Goal: Task Accomplishment & Management: Use online tool/utility

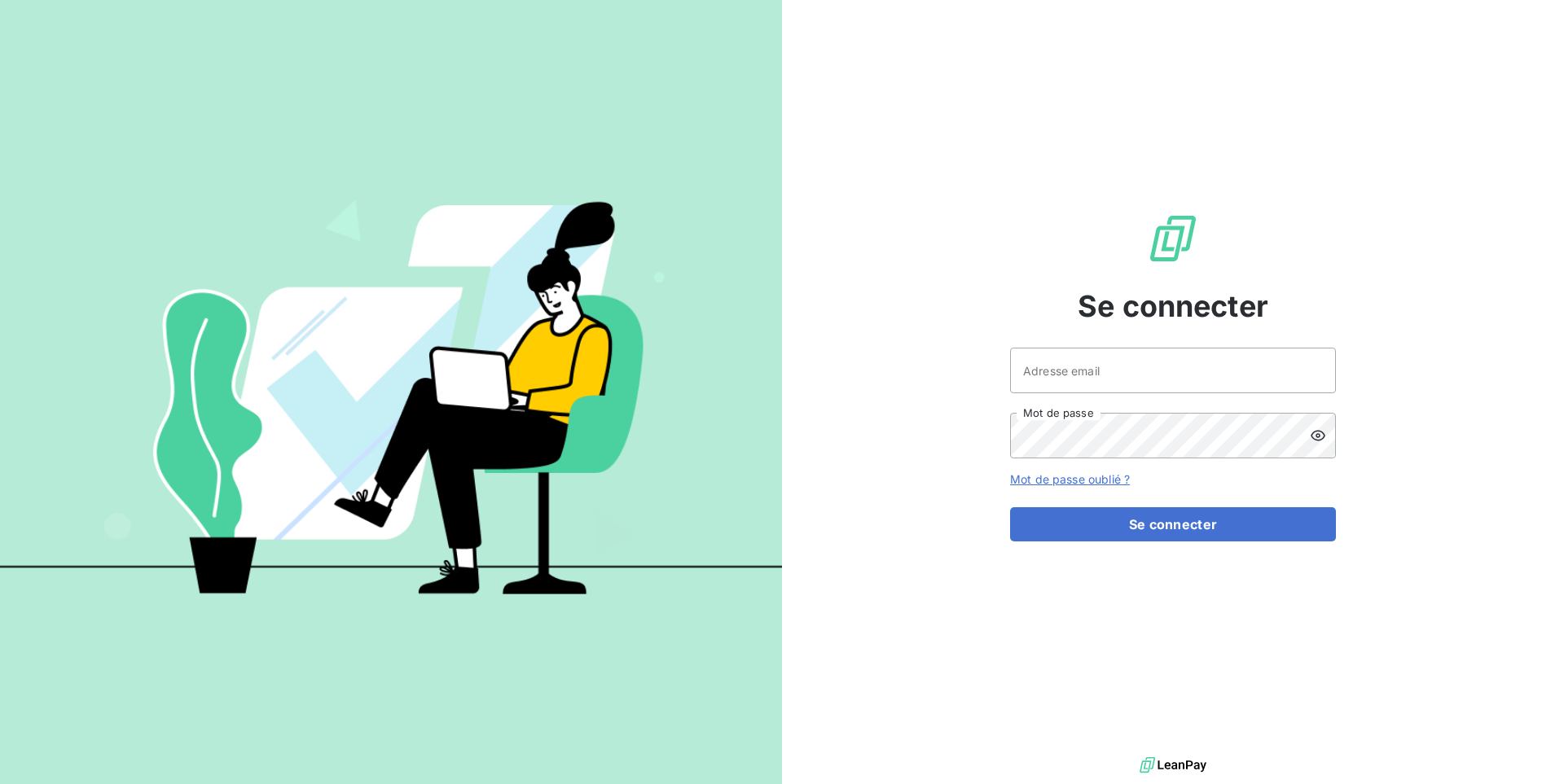
click at [1051, 345] on div "Se connecter Adresse email Mot de passe Mot de passe oublié ? Se connecter" at bounding box center [1173, 376] width 326 height 753
click at [1064, 361] on input "Adresse email" at bounding box center [1173, 371] width 326 height 46
type input "admin@graitecusa"
click at [1010, 507] on button "Se connecter" at bounding box center [1173, 524] width 326 height 34
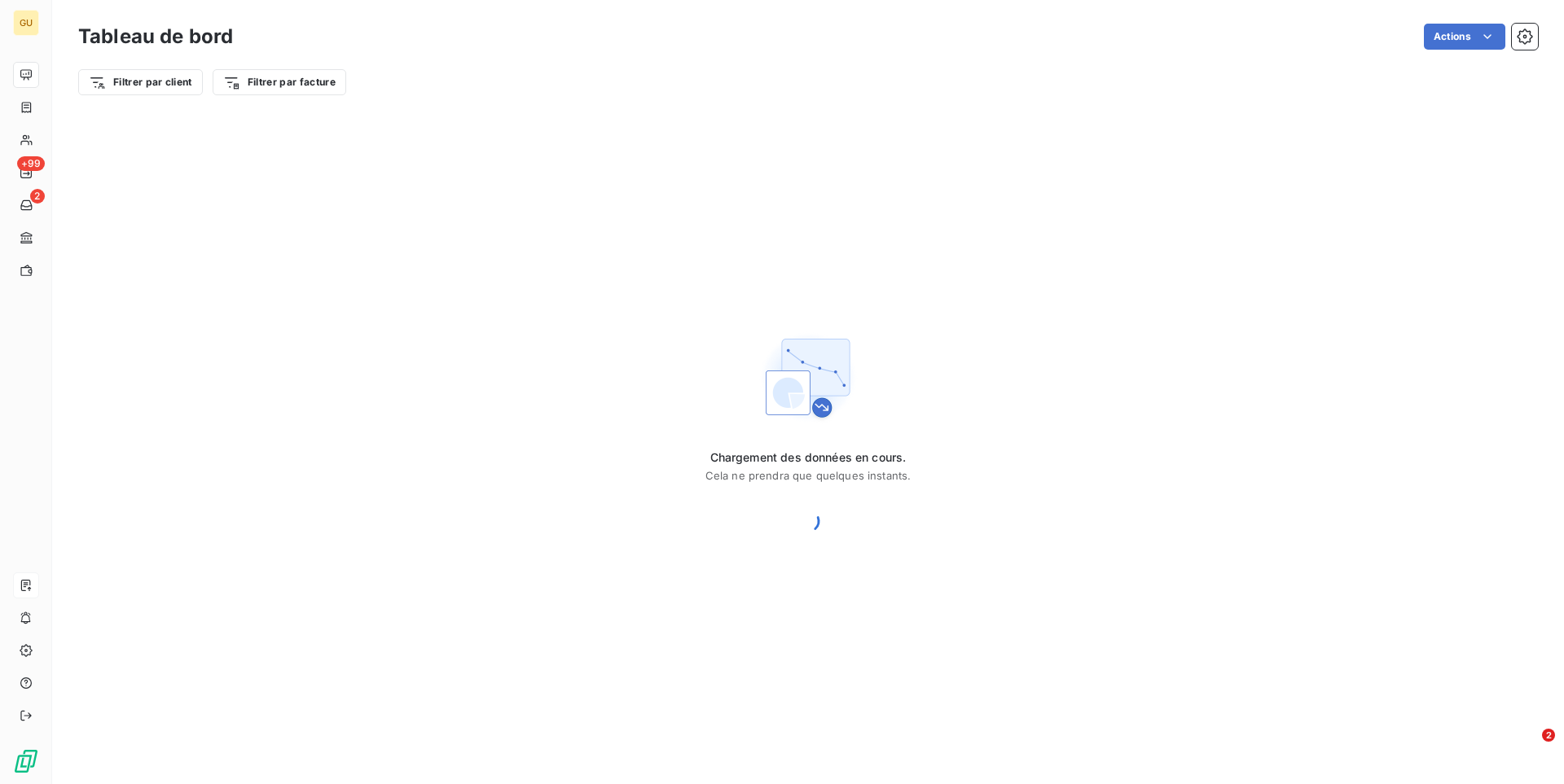
click at [25, 590] on icon at bounding box center [26, 586] width 10 height 11
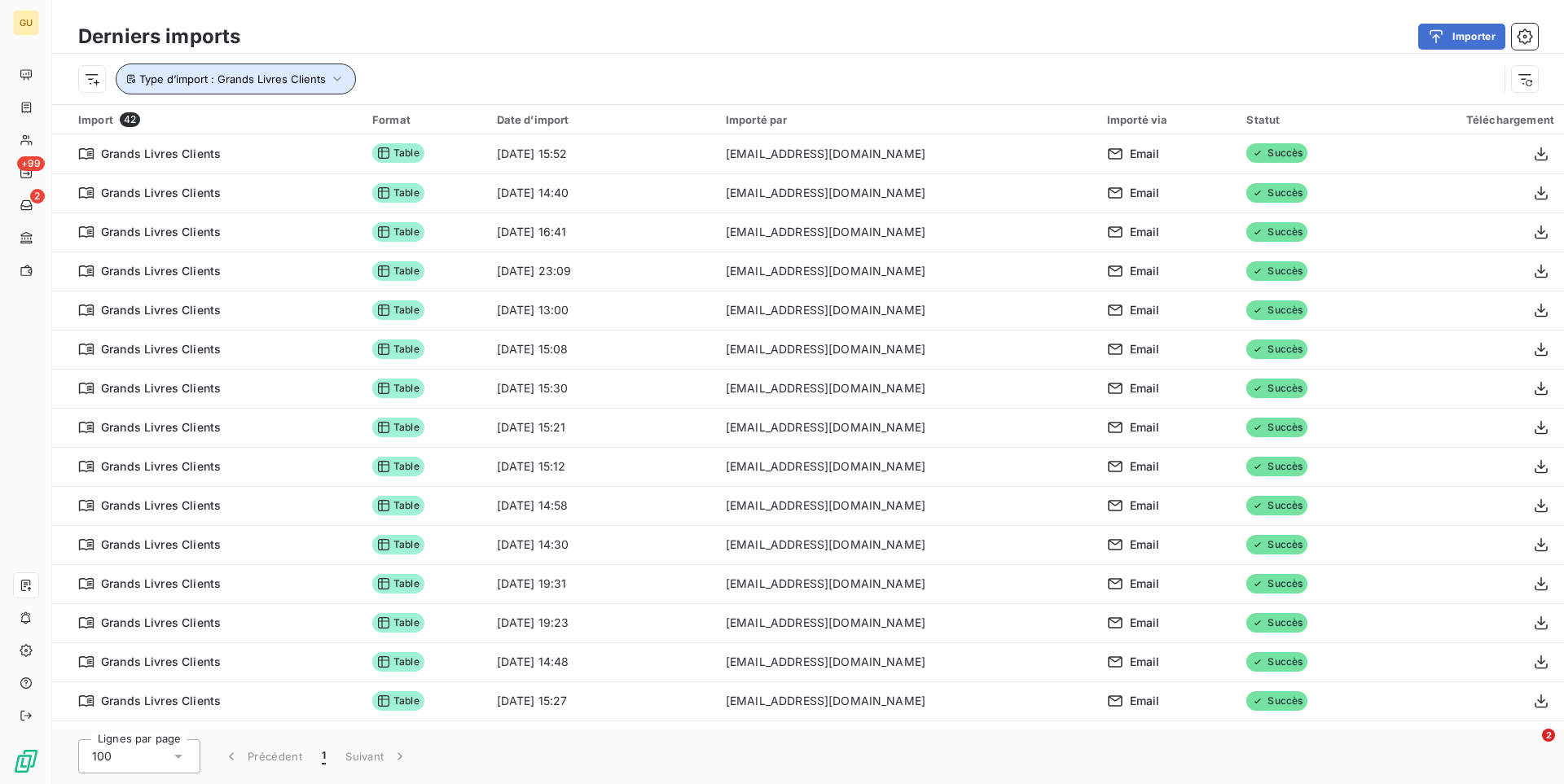
click at [298, 74] on span "Type d’import : Grands Livres Clients" at bounding box center [232, 79] width 186 height 13
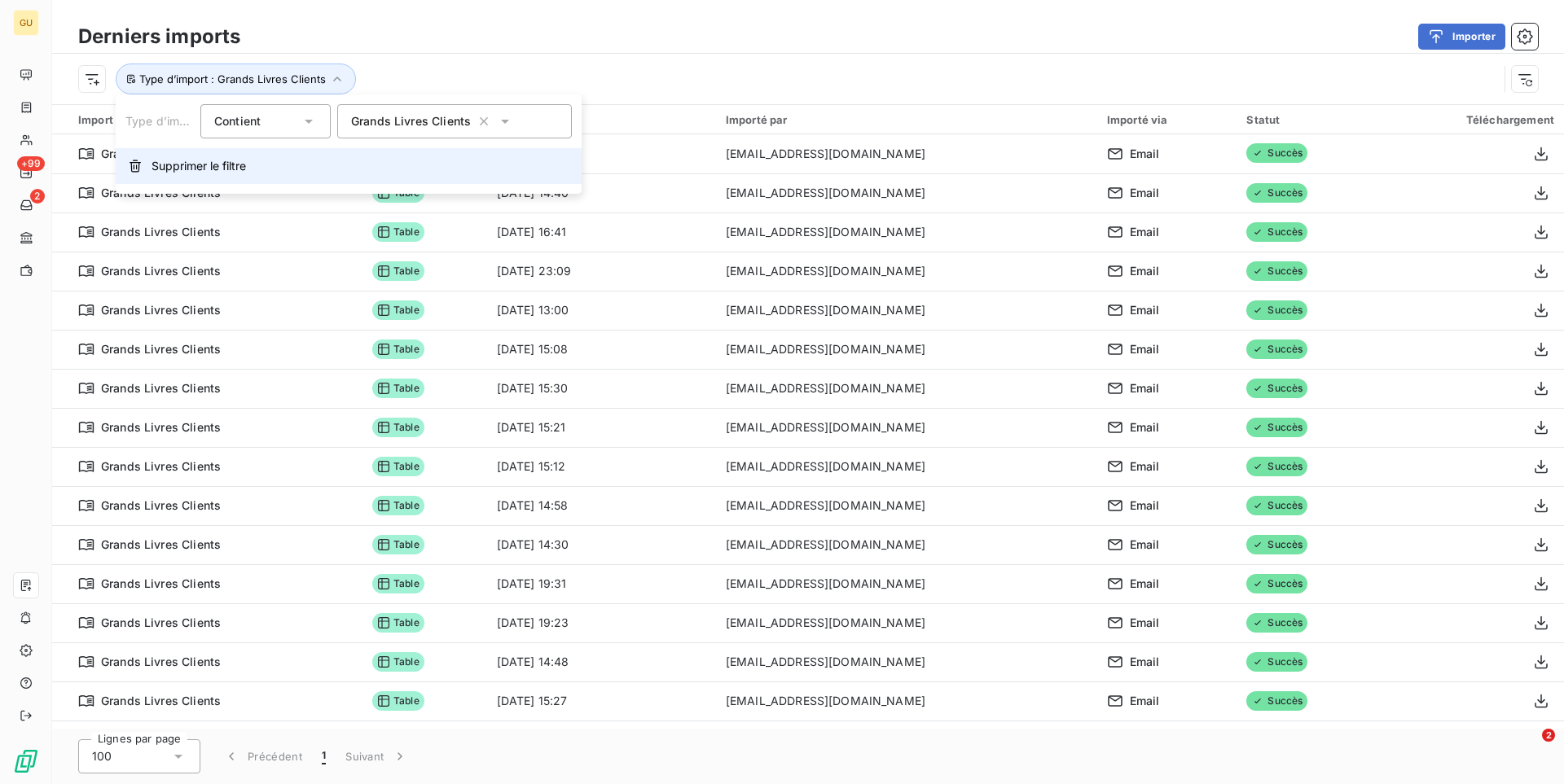
click at [193, 165] on span "Supprimer le filtre" at bounding box center [199, 166] width 95 height 16
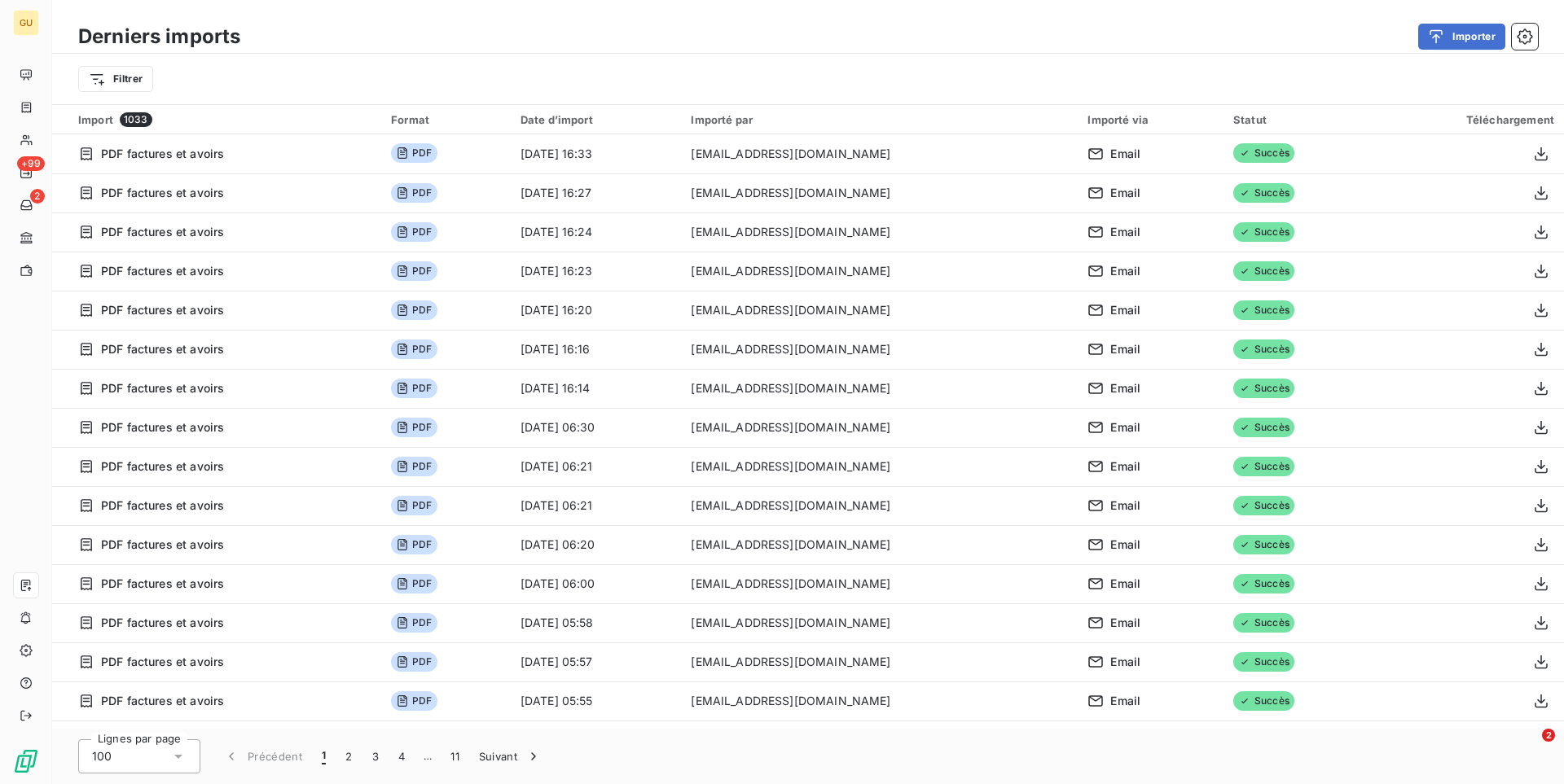
drag, startPoint x: 497, startPoint y: 69, endPoint x: 398, endPoint y: 78, distance: 99.4
click at [497, 69] on div "Filtrer" at bounding box center [808, 79] width 1459 height 31
click at [162, 84] on div "Filtrer" at bounding box center [808, 79] width 1459 height 31
click at [141, 82] on html "GU +99 2 Derniers imports Importer Filtrer Import 1033 Format Date d’import Imp…" at bounding box center [782, 392] width 1564 height 784
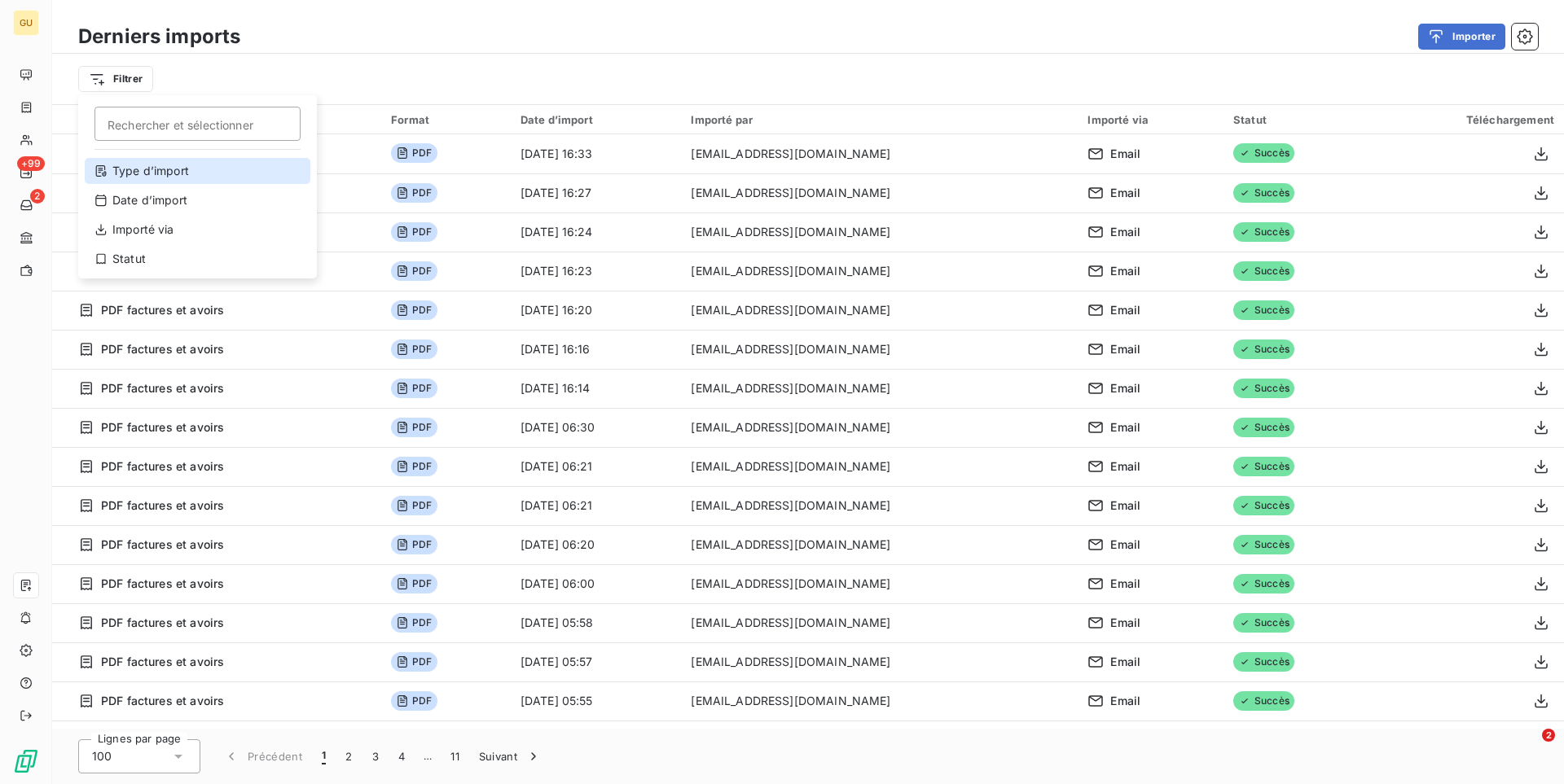
click at [208, 169] on div "Type d’import" at bounding box center [198, 171] width 226 height 26
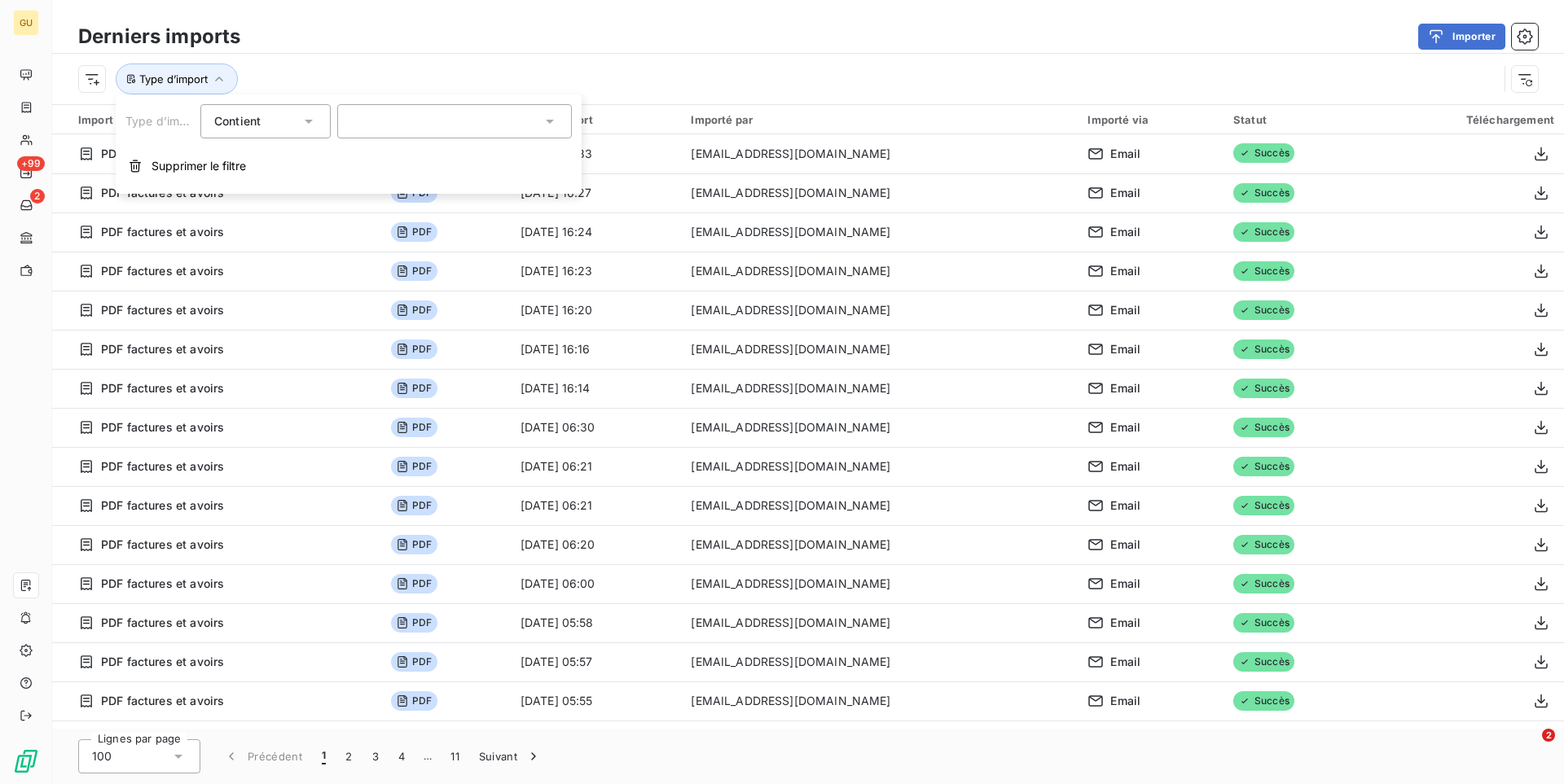
click at [442, 127] on div at bounding box center [454, 122] width 235 height 34
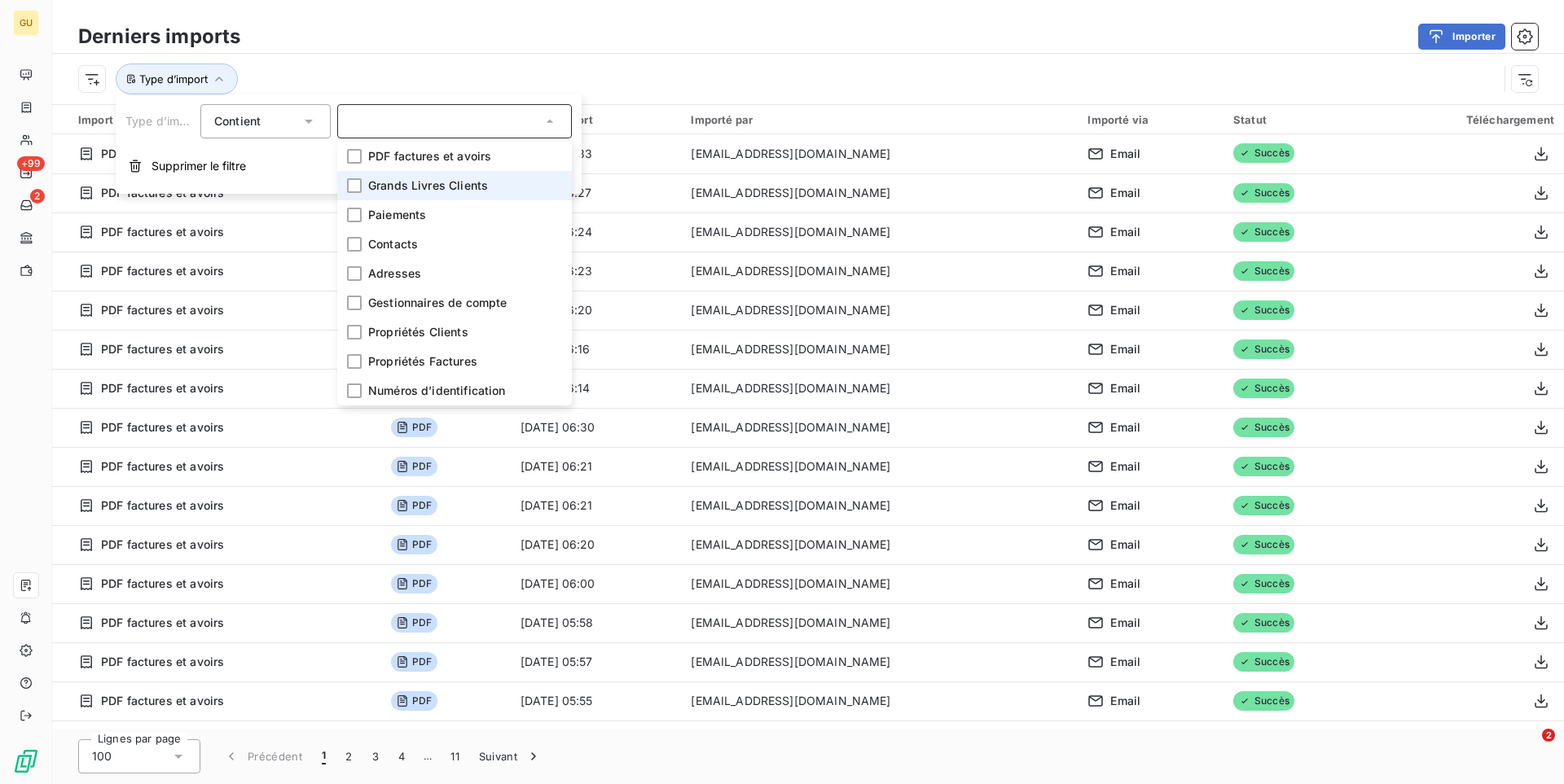
click at [429, 198] on li "Grands Livres Clients" at bounding box center [454, 185] width 235 height 29
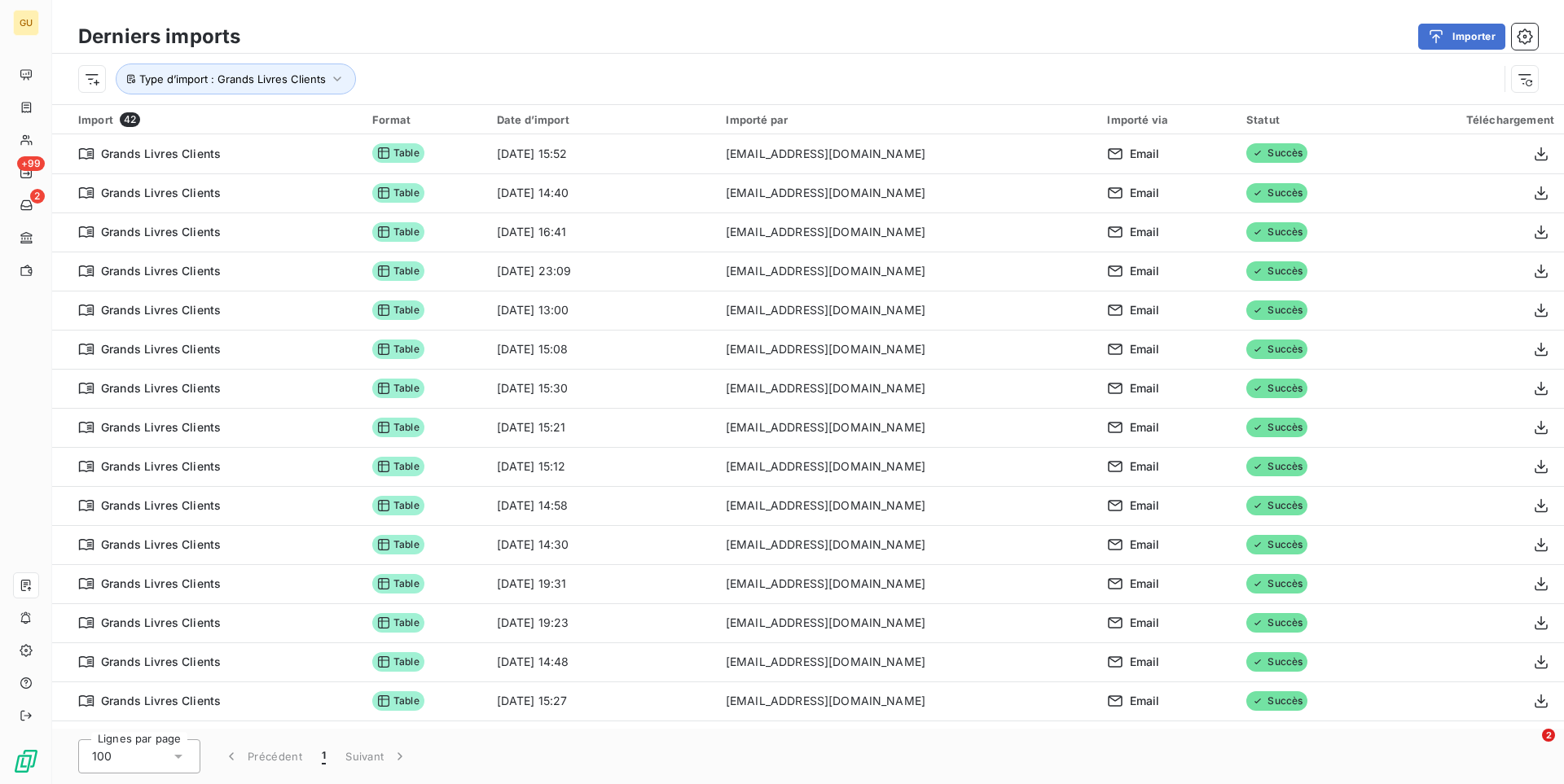
click at [659, 31] on div "Importer" at bounding box center [899, 37] width 1278 height 26
click at [479, 64] on div "Type d’import : Grands Livres Clients" at bounding box center [789, 79] width 1420 height 31
